Goal: Information Seeking & Learning: Learn about a topic

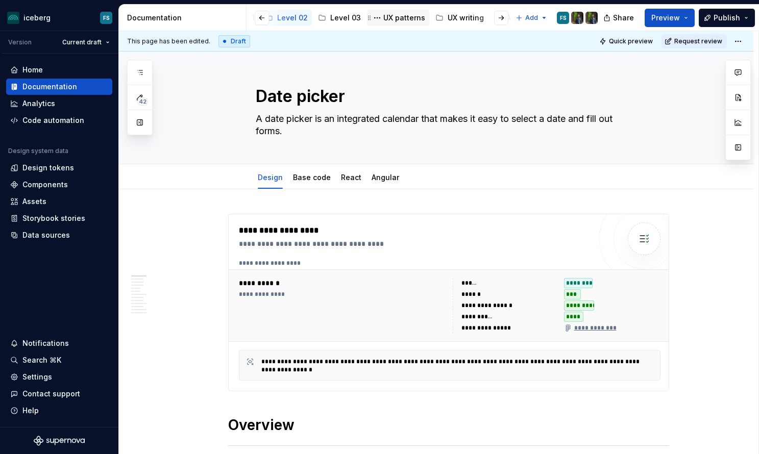
scroll to position [0, 294]
type textarea "*"
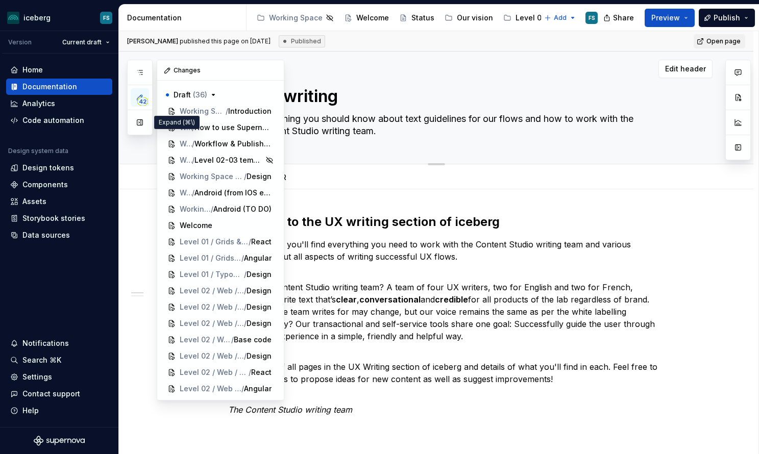
click at [139, 121] on button "button" at bounding box center [140, 122] width 18 height 18
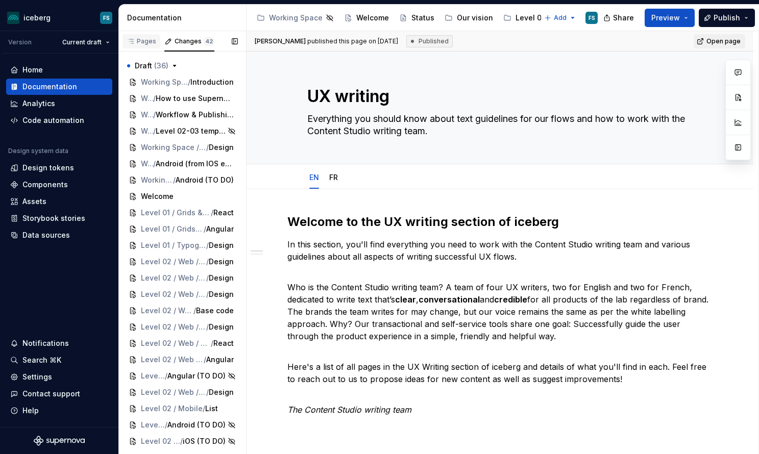
click at [140, 45] on div "Pages" at bounding box center [142, 41] width 30 height 8
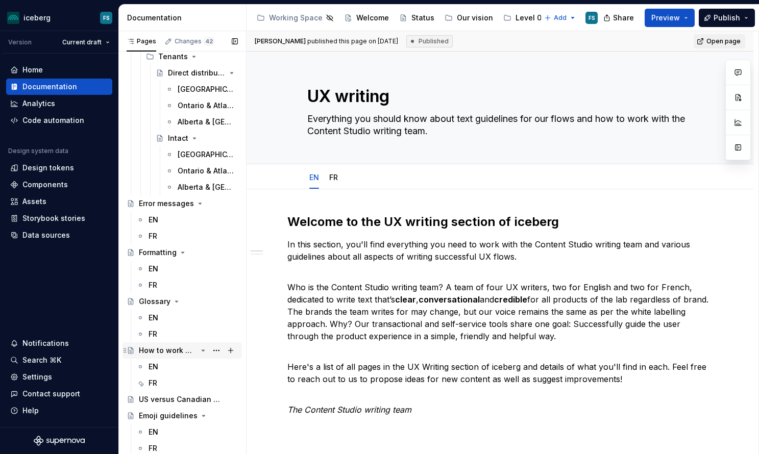
scroll to position [434, 0]
click at [152, 418] on div "Emoji guidelines" at bounding box center [168, 416] width 58 height 10
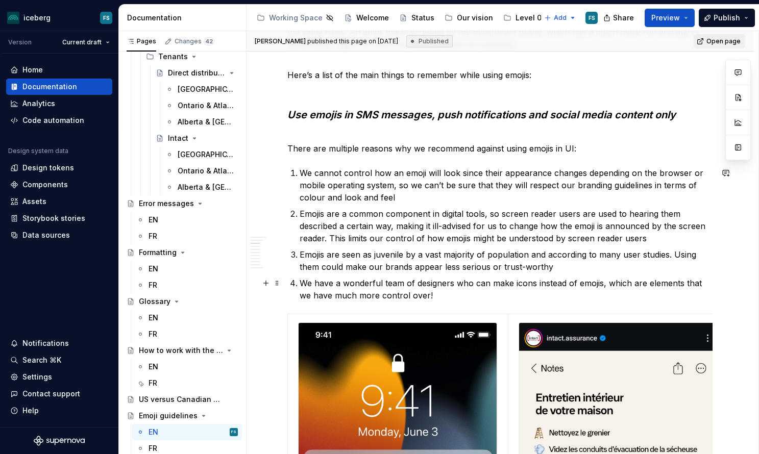
scroll to position [383, 0]
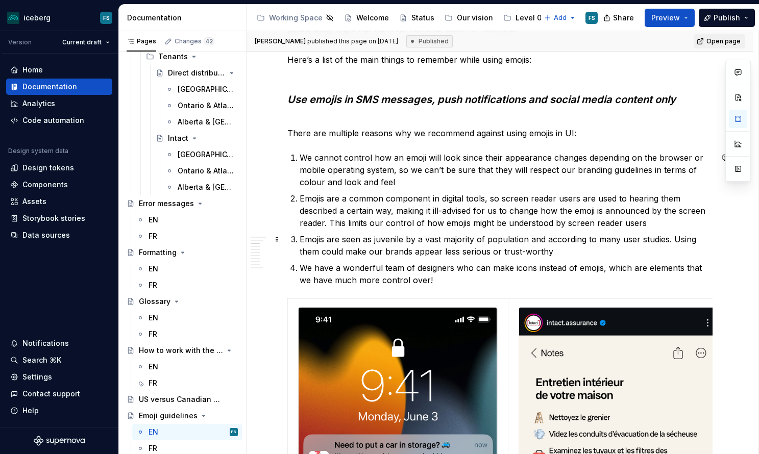
type textarea "*"
drag, startPoint x: 302, startPoint y: 241, endPoint x: 316, endPoint y: 241, distance: 14.3
click at [302, 241] on p "Emojis are seen as juvenile by a vast majority of population and according to m…" at bounding box center [506, 245] width 413 height 25
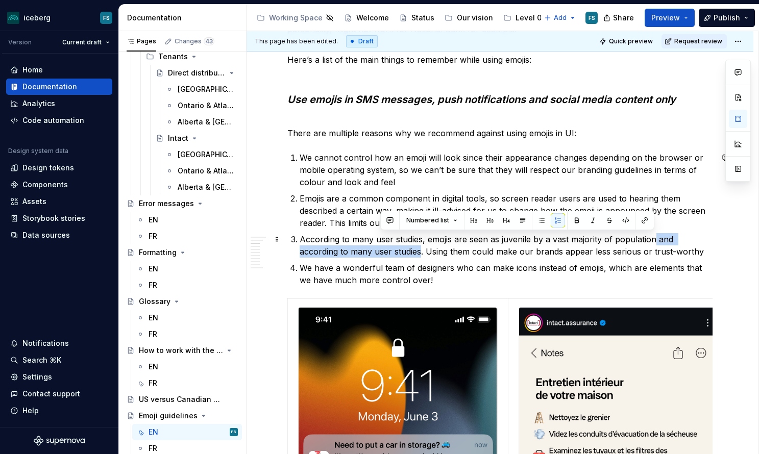
drag, startPoint x: 381, startPoint y: 250, endPoint x: 653, endPoint y: 239, distance: 272.4
click at [653, 239] on p "According to many user studies, emojis are seen as juvenile by a vast majority …" at bounding box center [506, 245] width 413 height 25
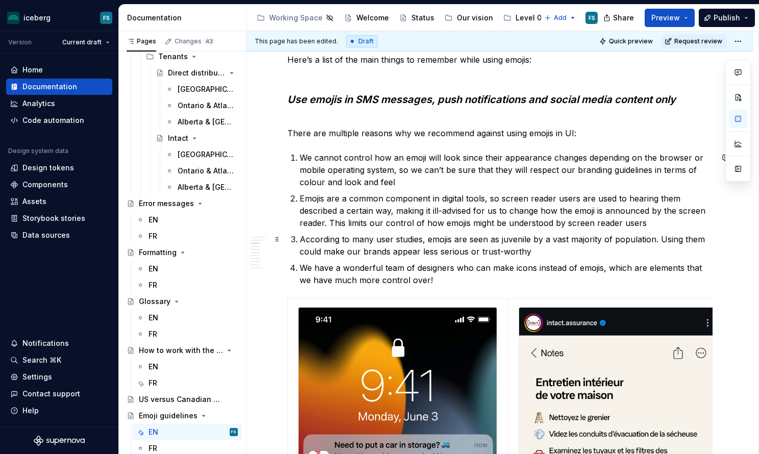
click at [614, 241] on p "According to many user studies, emojis are seen as juvenile by a vast majority …" at bounding box center [506, 245] width 413 height 25
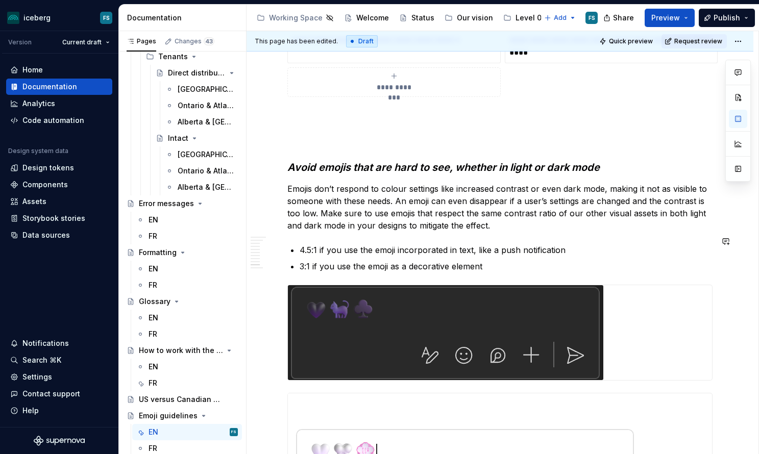
scroll to position [2398, 0]
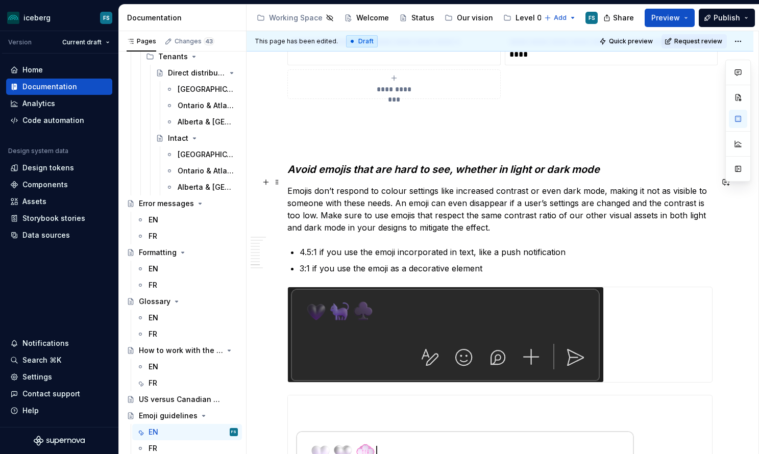
click at [641, 185] on p "Emojis don’t respond to colour settings like increased contrast or even dark mo…" at bounding box center [499, 209] width 425 height 49
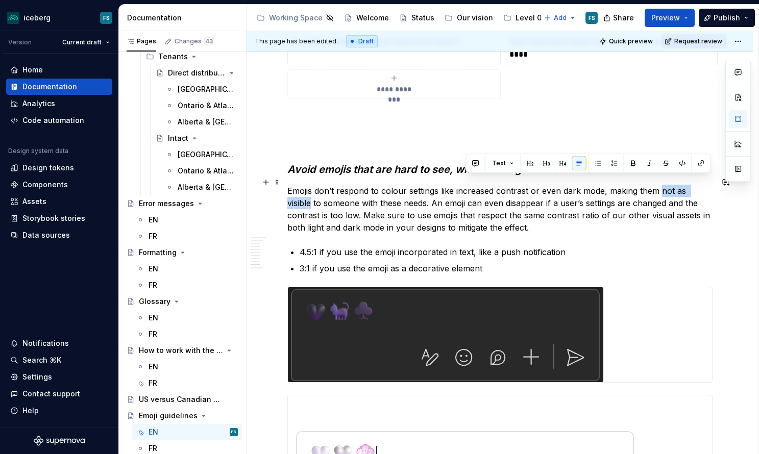
drag, startPoint x: 708, startPoint y: 181, endPoint x: 659, endPoint y: 185, distance: 49.2
click at [659, 185] on p "Emojis don’t respond to colour settings like increased contrast or even dark mo…" at bounding box center [499, 209] width 425 height 49
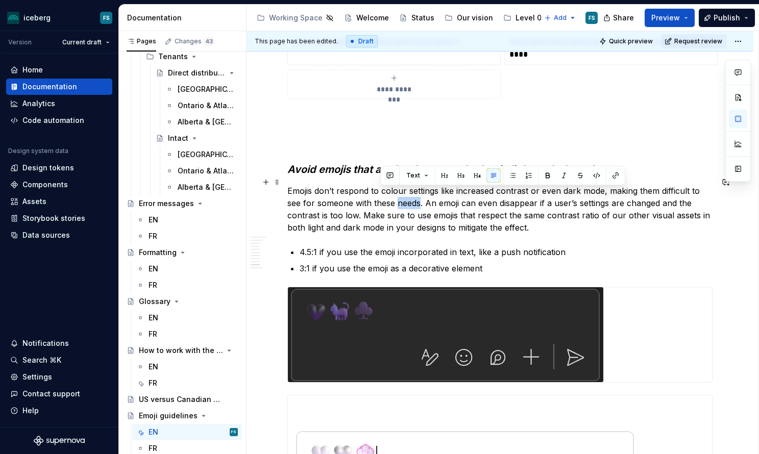
drag, startPoint x: 404, startPoint y: 196, endPoint x: 382, endPoint y: 196, distance: 21.4
click at [382, 196] on p "Emojis don’t respond to colour settings like increased contrast or even dark mo…" at bounding box center [499, 209] width 425 height 49
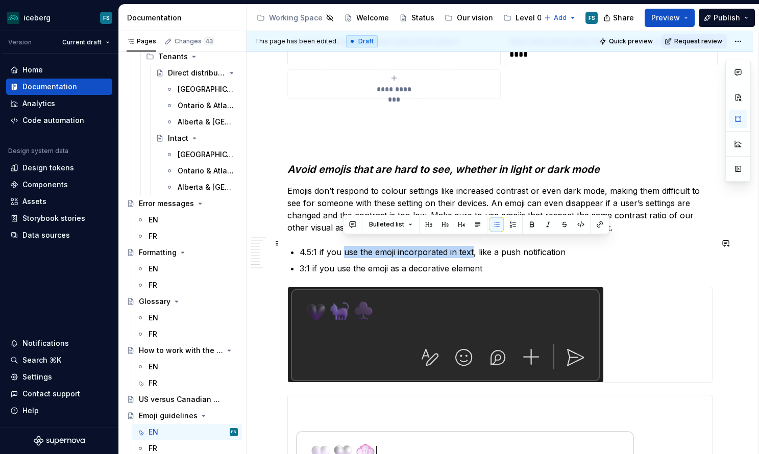
drag, startPoint x: 463, startPoint y: 242, endPoint x: 346, endPoint y: 244, distance: 117.0
click at [346, 246] on p "4.5:1 if you use the emoji incorporated in text, like a push notification" at bounding box center [506, 252] width 413 height 12
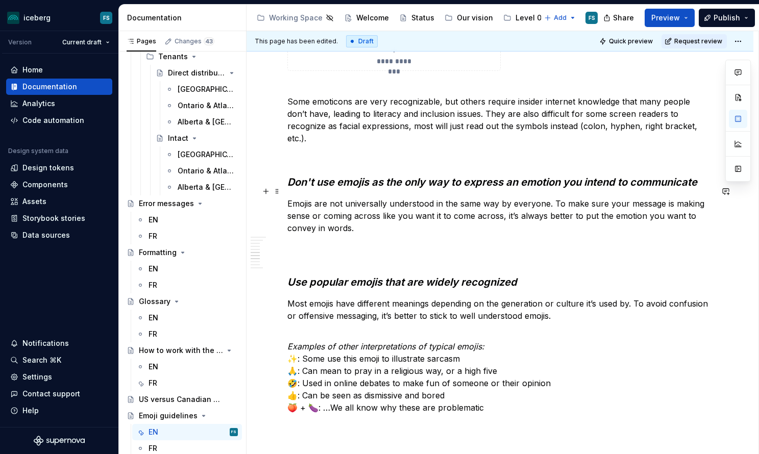
scroll to position [1413, 0]
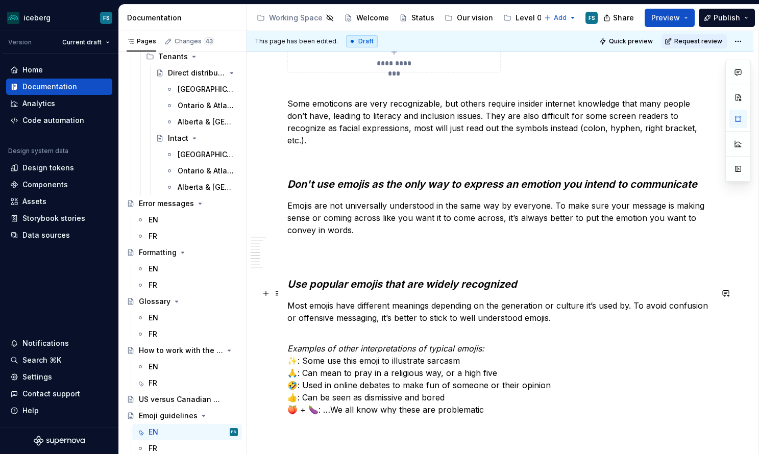
click at [457, 307] on p "Most emojis have different meanings depending on the generation or culture it’s…" at bounding box center [499, 312] width 425 height 25
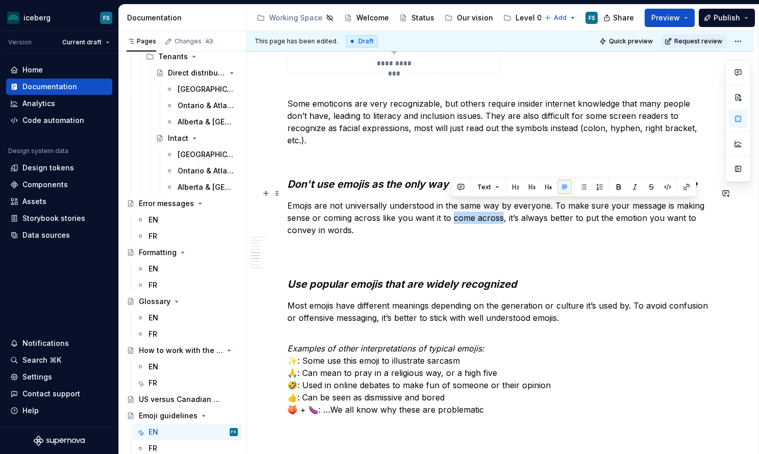
drag, startPoint x: 495, startPoint y: 207, endPoint x: 450, endPoint y: 208, distance: 45.0
click at [450, 209] on p "Emojis are not universally understood in the same way by everyone. To make sure…" at bounding box center [499, 218] width 425 height 37
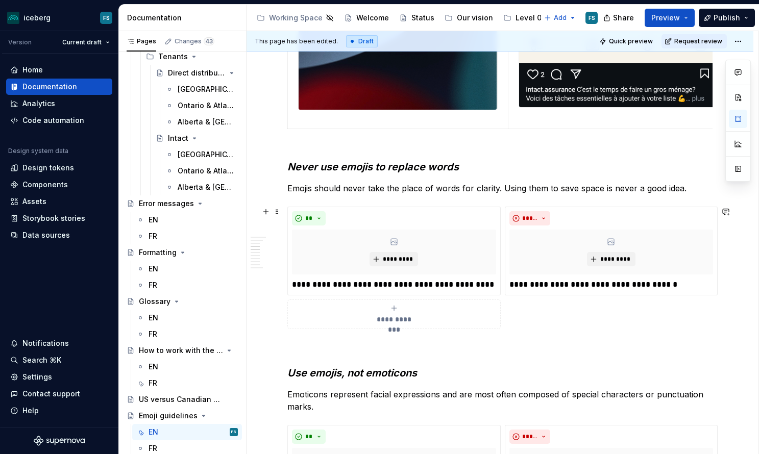
scroll to position [899, 0]
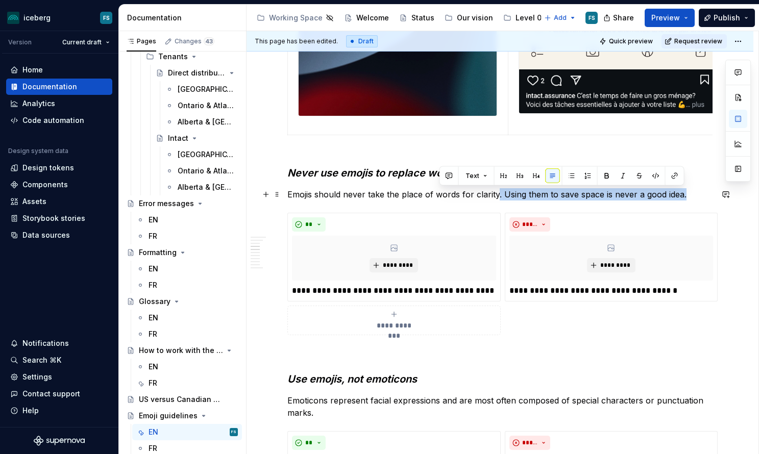
drag, startPoint x: 683, startPoint y: 195, endPoint x: 496, endPoint y: 195, distance: 186.9
click at [496, 195] on p "Emojis should never take the place of words for clarity. Using them to save spa…" at bounding box center [499, 194] width 425 height 12
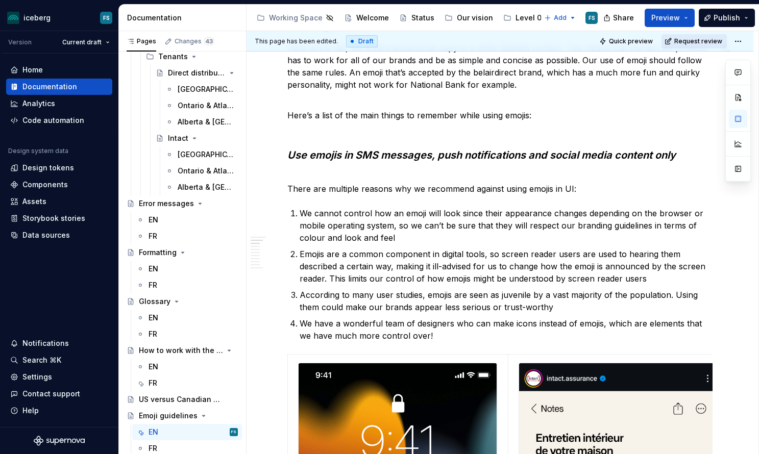
scroll to position [316, 0]
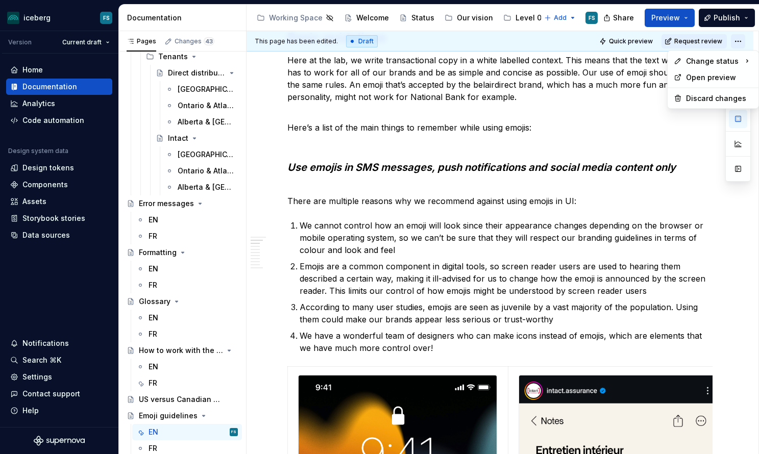
click at [742, 42] on html "iceberg FS Version Current draft Home Documentation Analytics Code automation D…" at bounding box center [379, 227] width 759 height 454
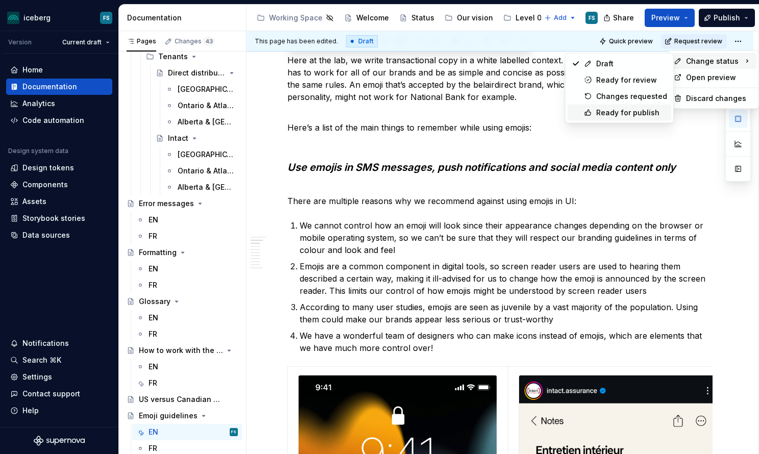
click at [631, 112] on div "Ready for publish" at bounding box center [631, 113] width 71 height 10
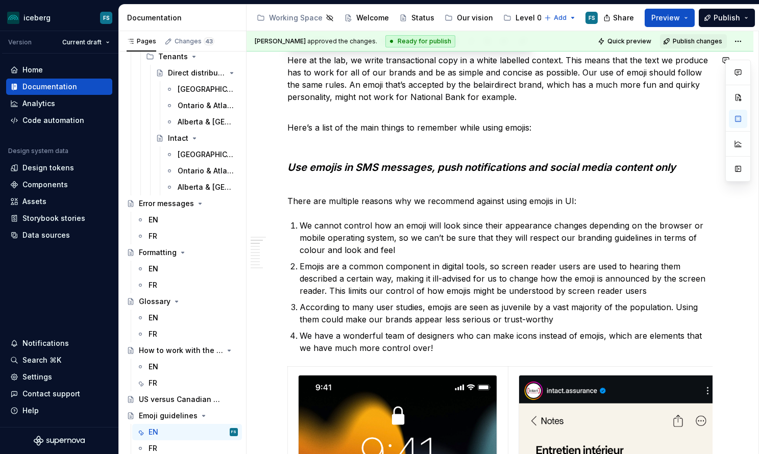
scroll to position [267, 0]
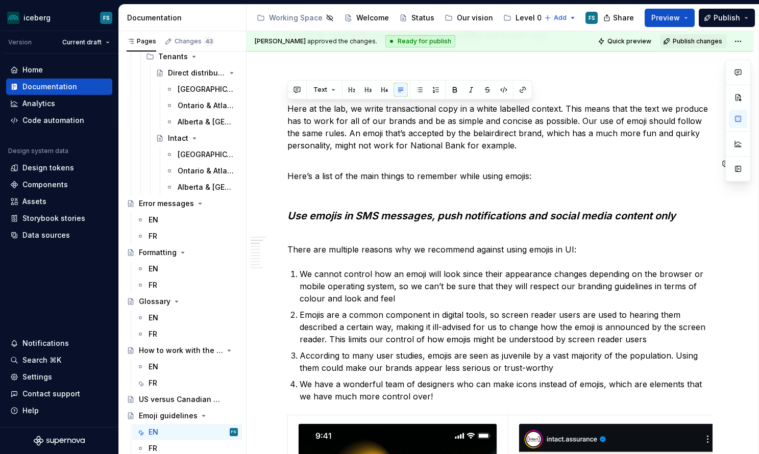
type textarea "*"
